Goal: Information Seeking & Learning: Learn about a topic

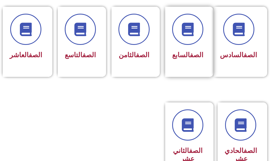
scroll to position [295, 0]
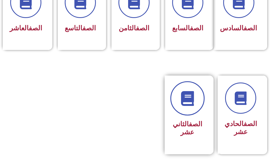
click at [187, 106] on icon at bounding box center [187, 98] width 15 height 15
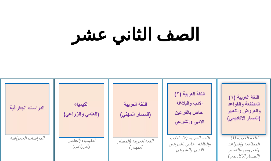
scroll to position [134, 0]
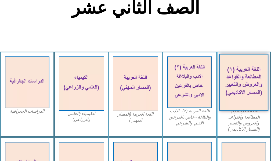
click at [245, 76] on img at bounding box center [243, 82] width 49 height 57
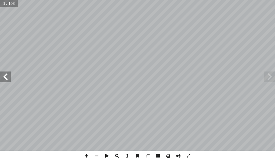
click at [3, 75] on span at bounding box center [5, 76] width 11 height 11
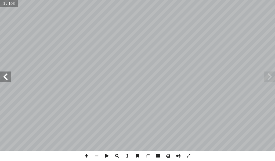
click at [3, 75] on span at bounding box center [5, 76] width 11 height 11
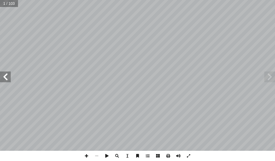
click at [3, 75] on span at bounding box center [5, 76] width 11 height 11
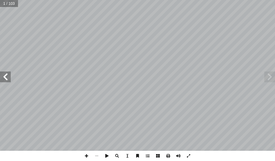
click at [3, 75] on span at bounding box center [5, 76] width 11 height 11
click at [188, 155] on span at bounding box center [188, 155] width 10 height 10
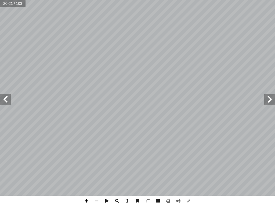
click at [89, 160] on span at bounding box center [86, 201] width 10 height 10
click at [87, 160] on span at bounding box center [86, 201] width 10 height 10
click at [8, 101] on span at bounding box center [5, 99] width 11 height 11
click at [2, 101] on span at bounding box center [5, 99] width 11 height 11
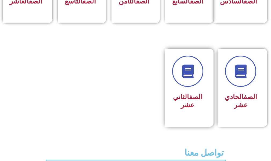
scroll to position [349, 0]
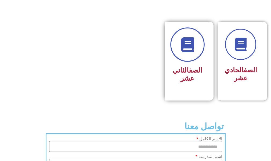
click at [178, 42] on link at bounding box center [187, 45] width 34 height 34
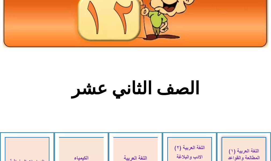
scroll to position [161, 0]
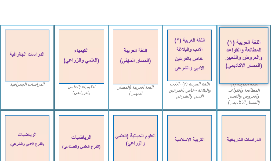
click at [253, 49] on img at bounding box center [243, 55] width 49 height 57
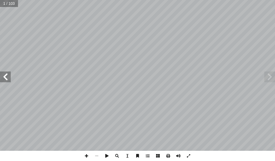
click at [5, 4] on input "text" at bounding box center [9, 3] width 18 height 7
type input "**"
click at [6, 76] on span at bounding box center [5, 76] width 11 height 11
click at [87, 154] on span at bounding box center [86, 155] width 10 height 10
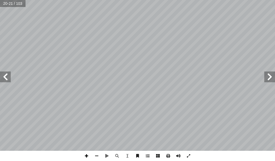
click at [88, 154] on span at bounding box center [86, 155] width 10 height 10
click at [187, 155] on span at bounding box center [188, 155] width 10 height 10
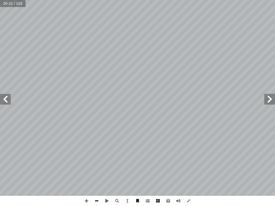
click at [98, 160] on span at bounding box center [96, 201] width 10 height 10
click at [86, 160] on span at bounding box center [86, 201] width 10 height 10
